Goal: Navigation & Orientation: Find specific page/section

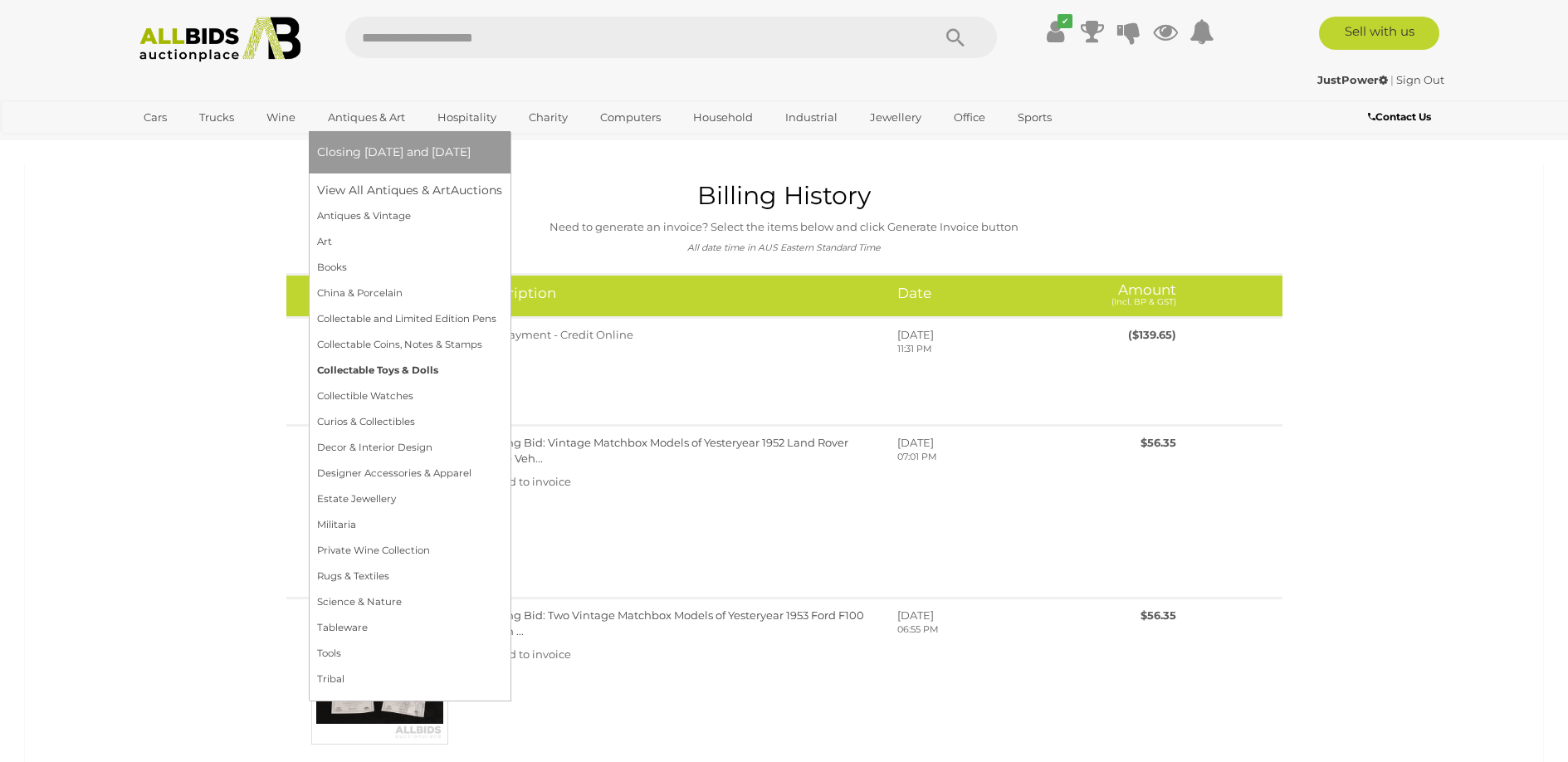
click at [356, 374] on link "Collectable Toys & Dolls" at bounding box center [410, 371] width 185 height 25
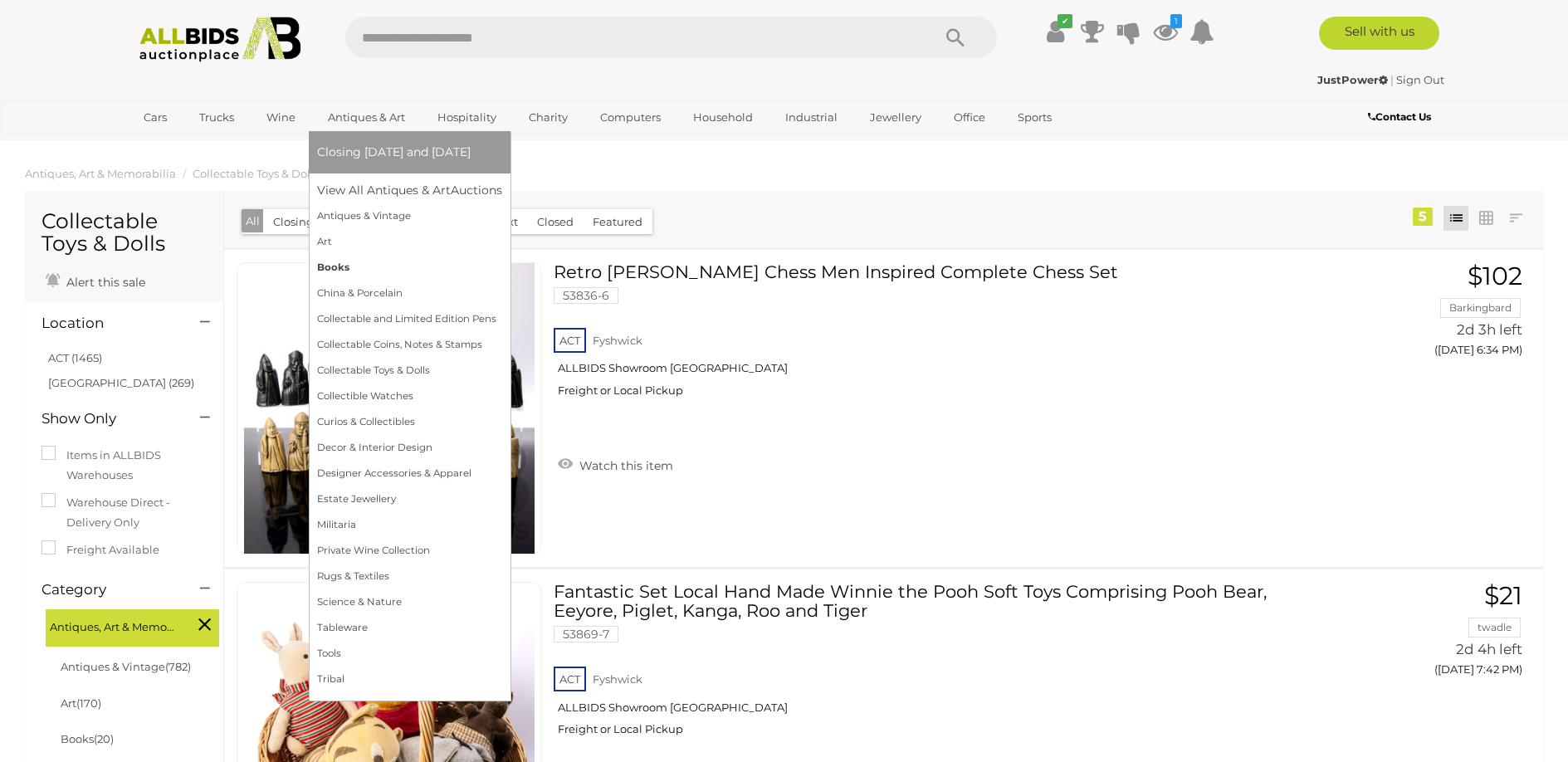
click at [336, 268] on link "Books" at bounding box center [410, 267] width 185 height 25
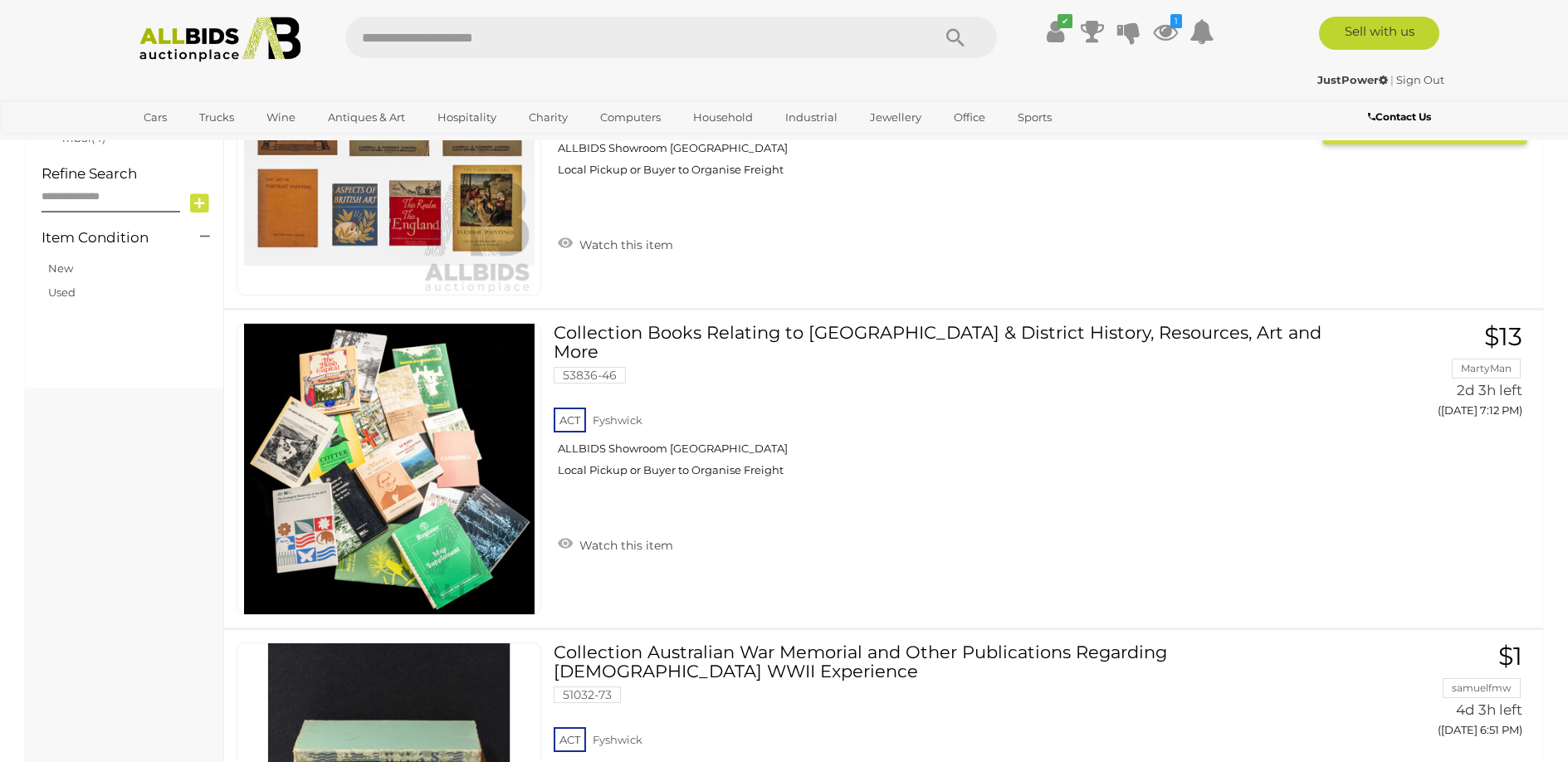
scroll to position [1239, 0]
